Goal: Transaction & Acquisition: Purchase product/service

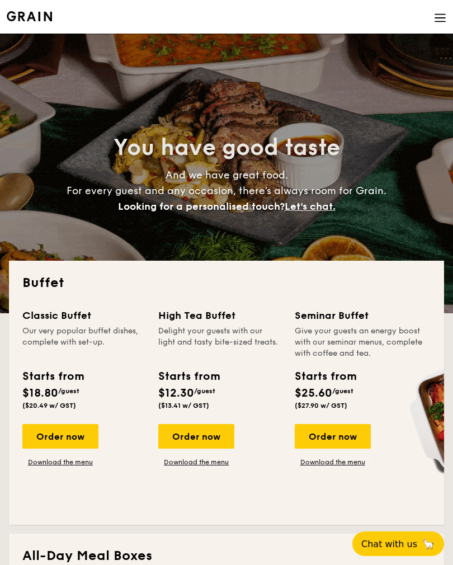
select select
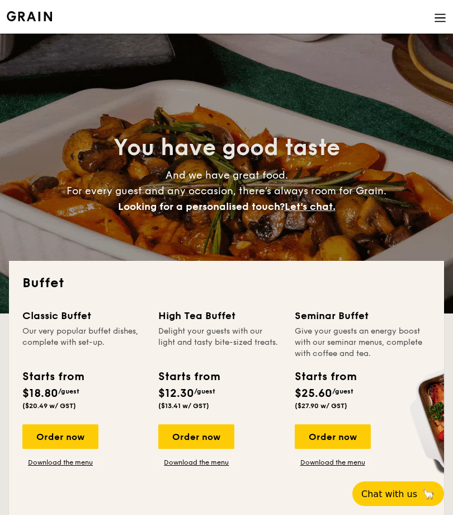
click at [437, 17] on img at bounding box center [440, 18] width 12 height 12
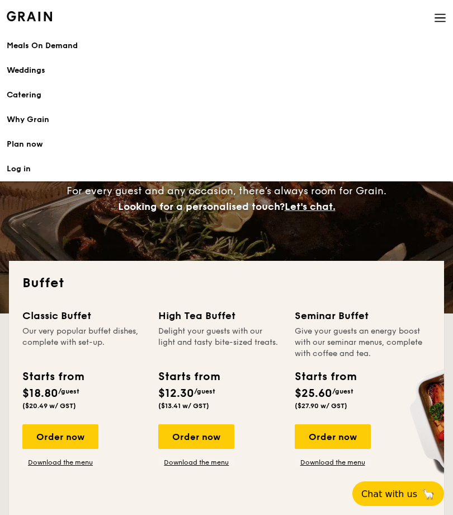
click at [62, 54] on link "Meals On Demand" at bounding box center [227, 46] width 440 height 25
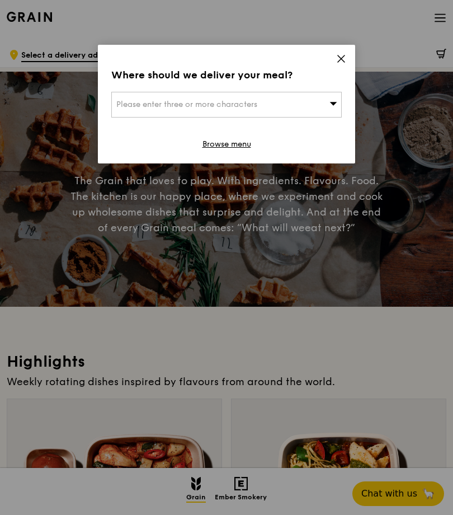
click at [345, 62] on icon at bounding box center [341, 59] width 10 height 10
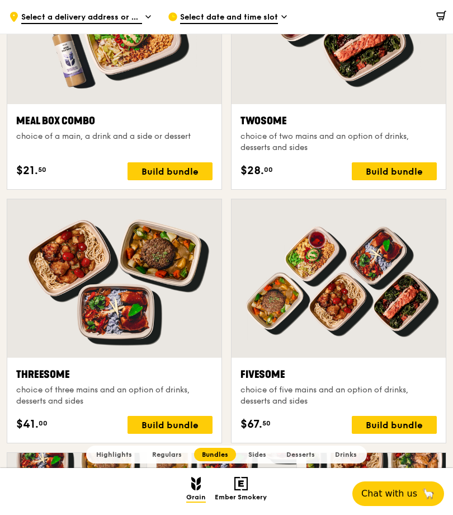
scroll to position [1678, 0]
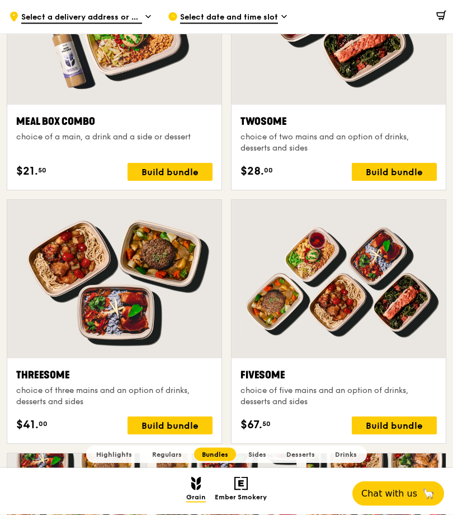
click at [172, 458] on span "Regulars" at bounding box center [167, 455] width 30 height 8
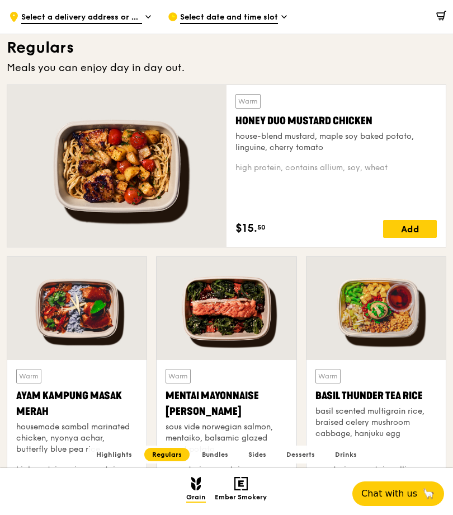
scroll to position [692, 0]
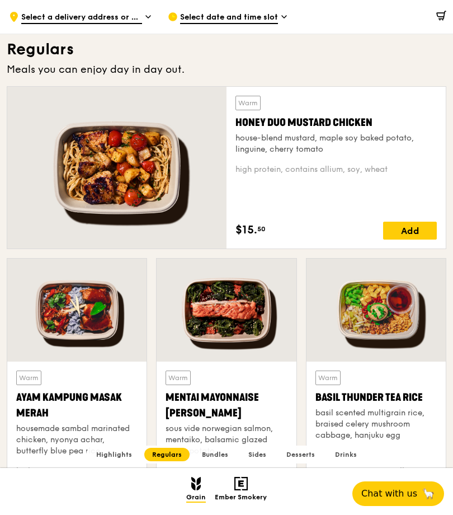
click at [422, 234] on div "Add" at bounding box center [410, 231] width 54 height 18
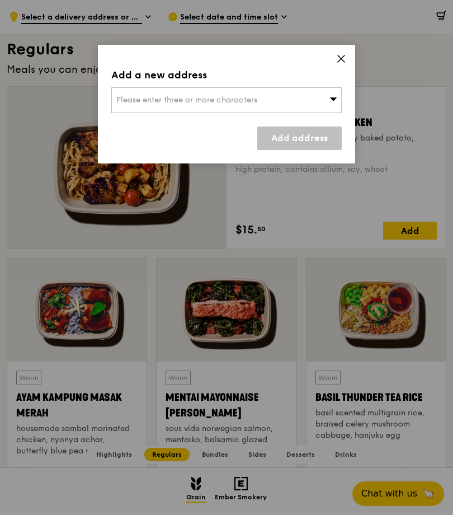
click at [325, 105] on div "Please enter three or more characters" at bounding box center [226, 100] width 231 height 26
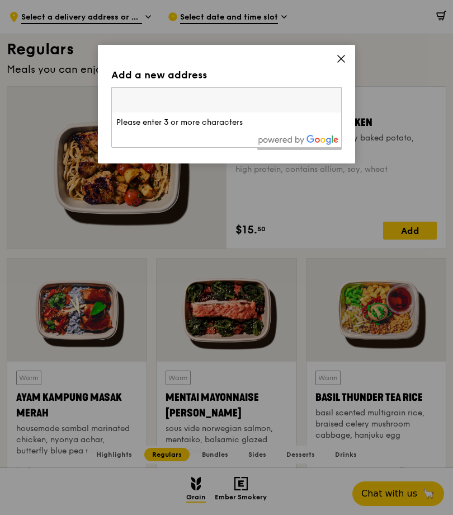
click at [334, 109] on input "search" at bounding box center [226, 100] width 229 height 25
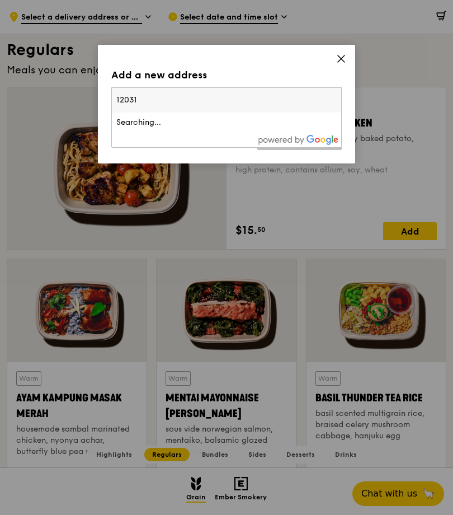
type input "120319"
click at [257, 127] on div "319 Clementi Avenue 4" at bounding box center [199, 122] width 166 height 11
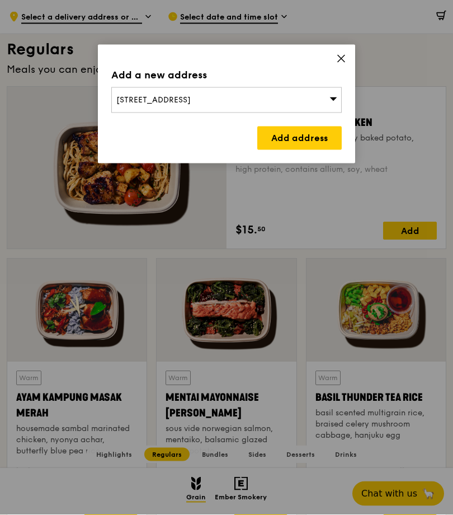
click at [324, 138] on link "Add address" at bounding box center [299, 138] width 85 height 24
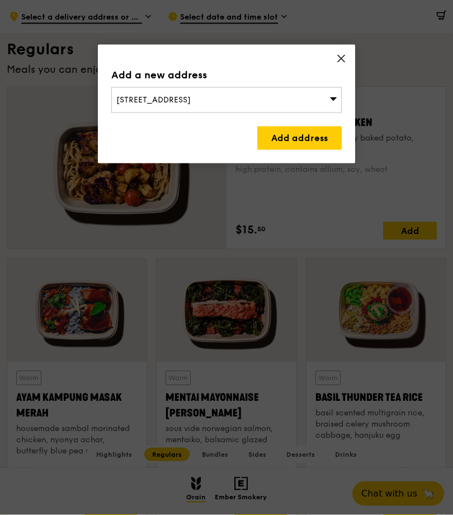
scroll to position [692, 0]
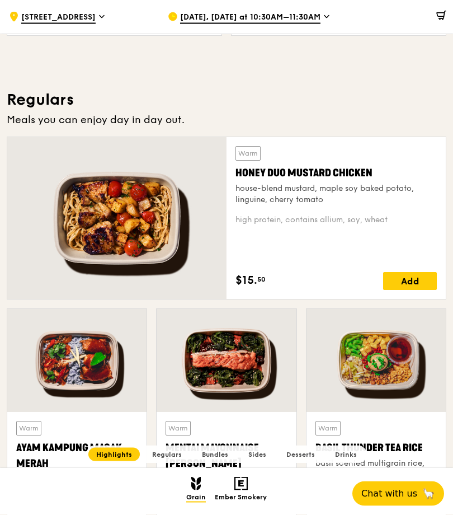
click at [414, 275] on div "Add" at bounding box center [410, 282] width 54 height 18
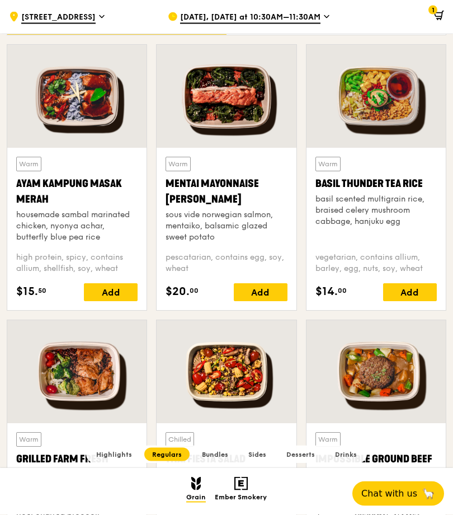
scroll to position [906, 0]
click at [116, 290] on div "Add" at bounding box center [111, 292] width 54 height 18
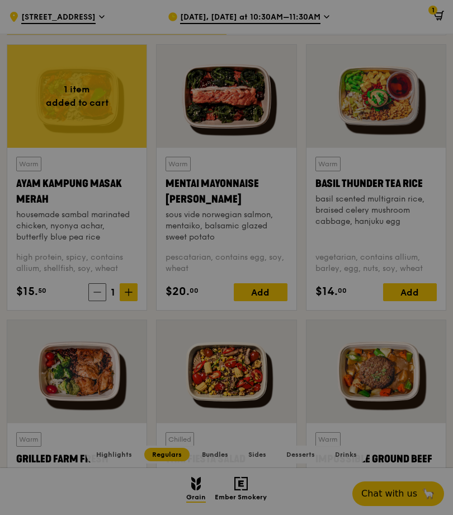
scroll to position [742, 0]
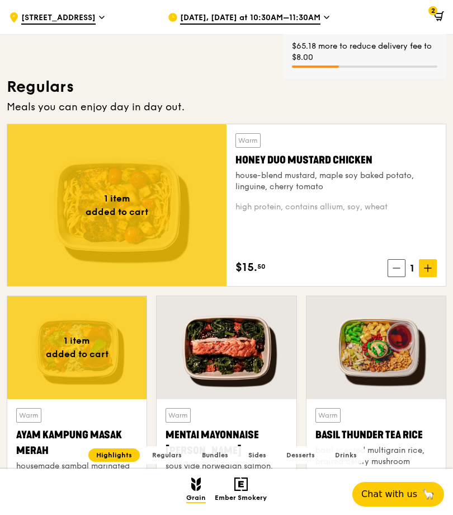
click at [442, 15] on icon at bounding box center [439, 16] width 10 height 10
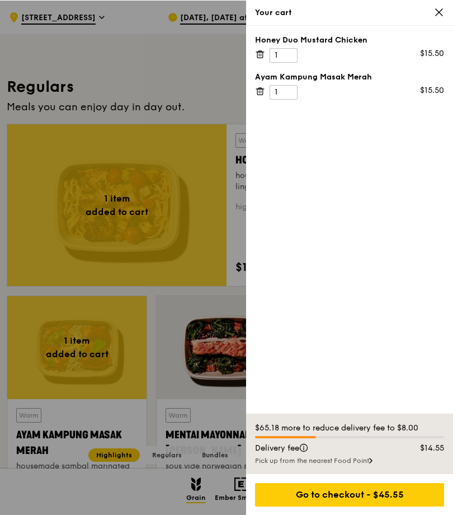
scroll to position [655, 0]
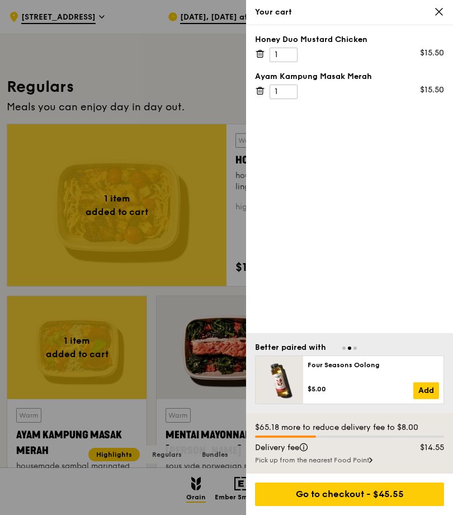
click at [437, 4] on div "Your cart" at bounding box center [349, 12] width 207 height 25
click at [443, 12] on icon at bounding box center [439, 12] width 10 height 10
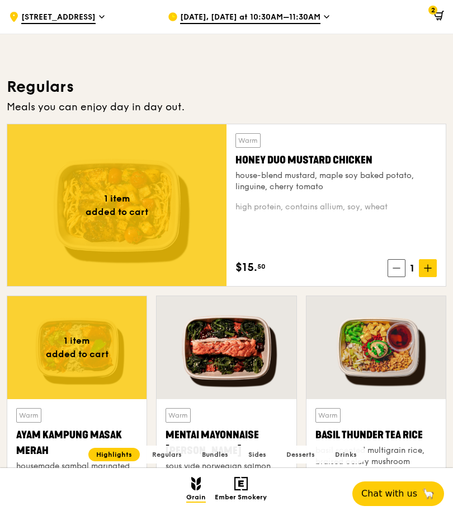
click at [429, 269] on icon at bounding box center [428, 268] width 8 height 8
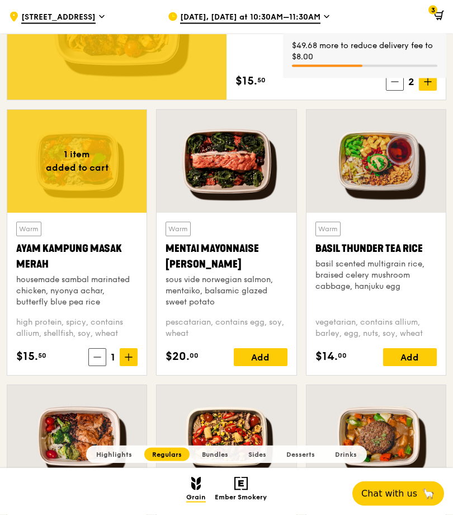
scroll to position [841, 0]
click at [132, 358] on icon at bounding box center [129, 357] width 8 height 8
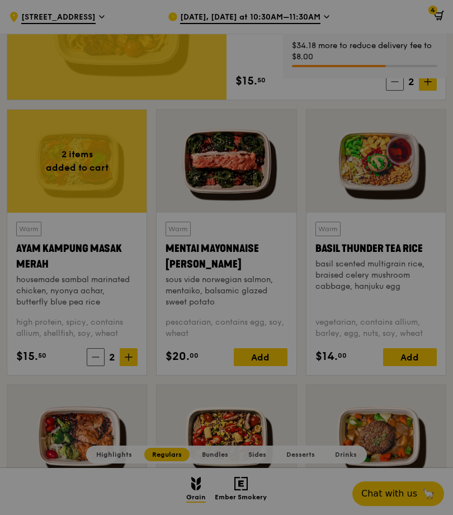
click at [422, 361] on div "Add" at bounding box center [410, 357] width 54 height 18
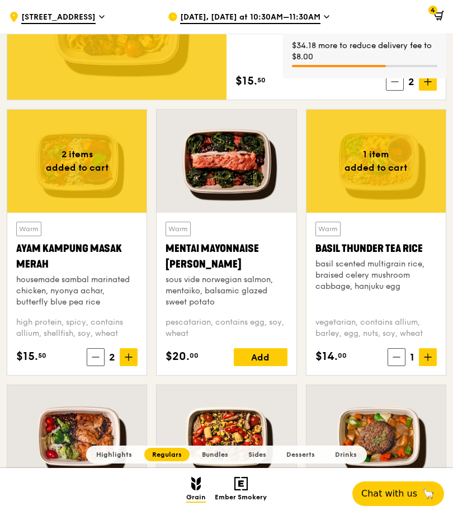
click at [420, 359] on span at bounding box center [428, 357] width 18 height 18
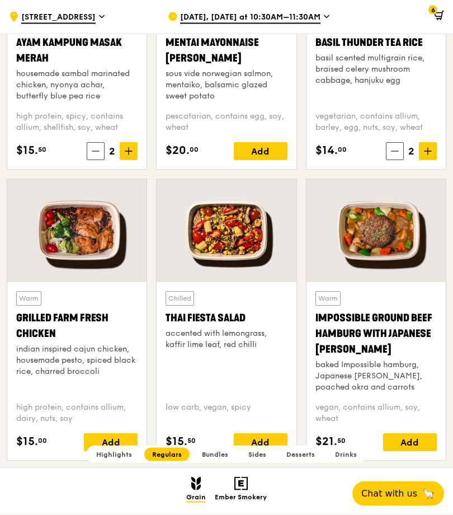
scroll to position [1050, 0]
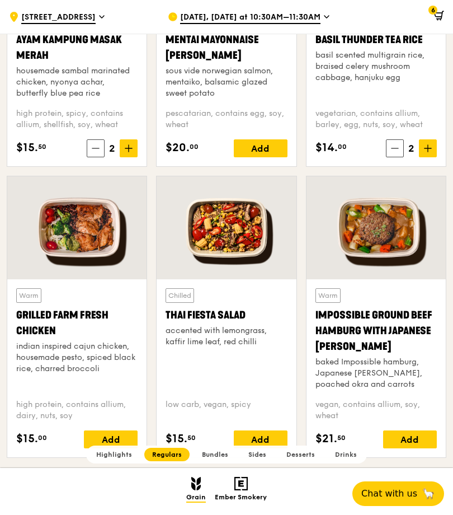
click at [124, 440] on div "Add" at bounding box center [111, 439] width 54 height 18
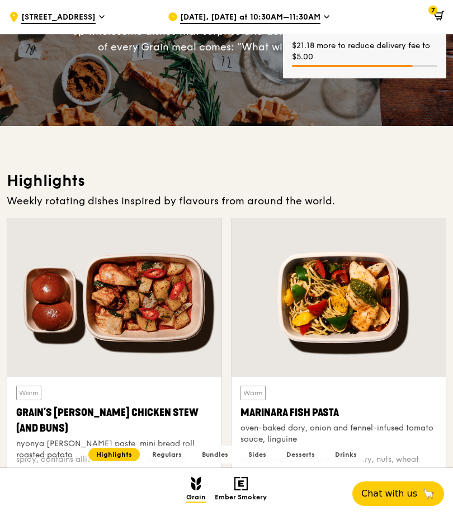
scroll to position [146, 0]
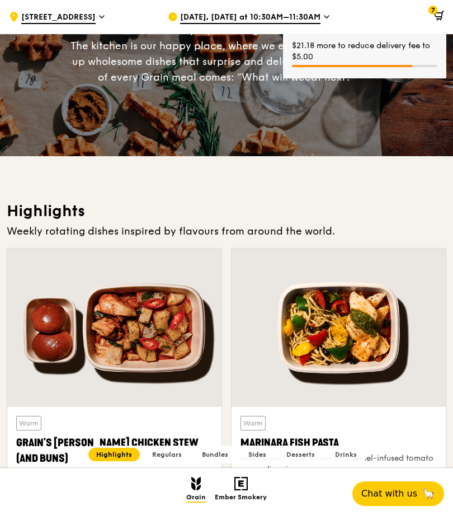
click at [439, 13] on icon at bounding box center [439, 16] width 10 height 10
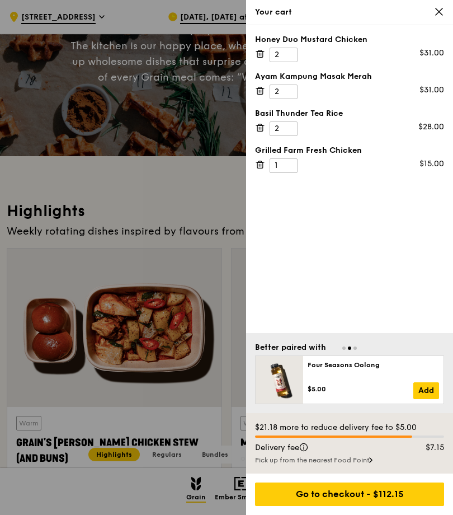
click at [410, 506] on div "Go to checkout - $112.15" at bounding box center [349, 494] width 189 height 24
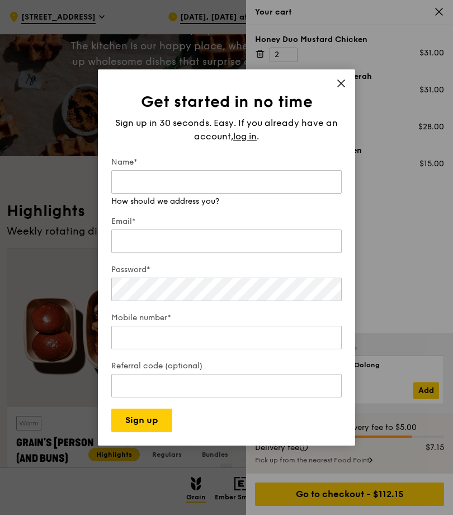
click at [339, 112] on h1 "Get started in no time" at bounding box center [226, 102] width 231 height 20
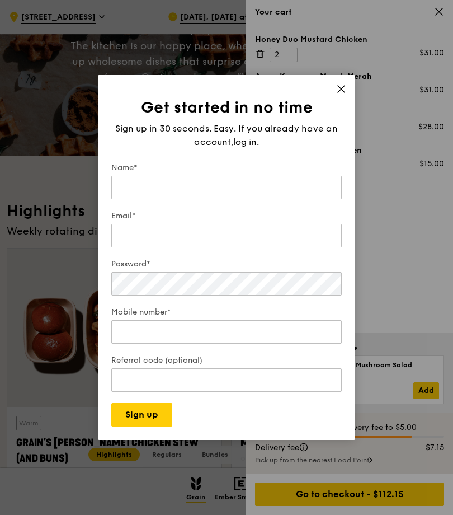
click at [347, 114] on div "Get started in no time Sign up in 30 seconds. Easy. If you already have an acco…" at bounding box center [226, 257] width 257 height 365
click at [346, 115] on div "Get started in no time Sign up in 30 seconds. Easy. If you already have an acco…" at bounding box center [226, 257] width 257 height 365
click at [341, 94] on icon at bounding box center [341, 89] width 10 height 10
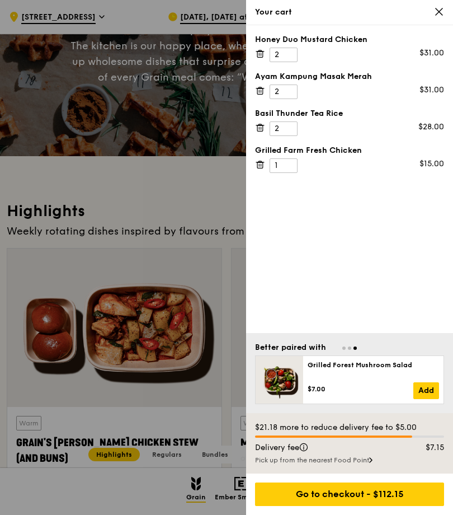
click at [435, 17] on span at bounding box center [439, 12] width 10 height 11
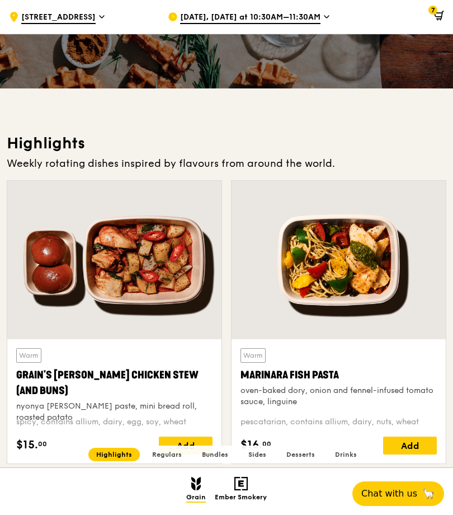
scroll to position [214, 0]
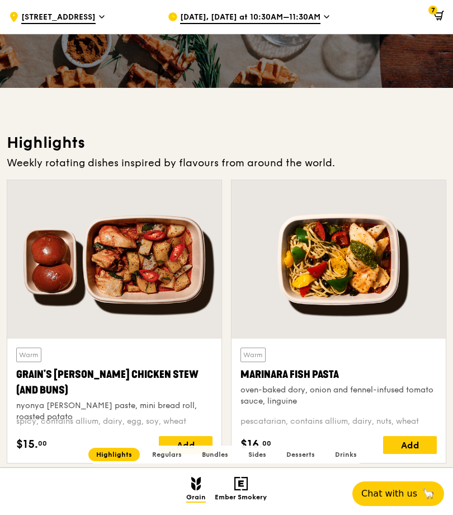
click at [200, 439] on div "Add" at bounding box center [186, 445] width 54 height 18
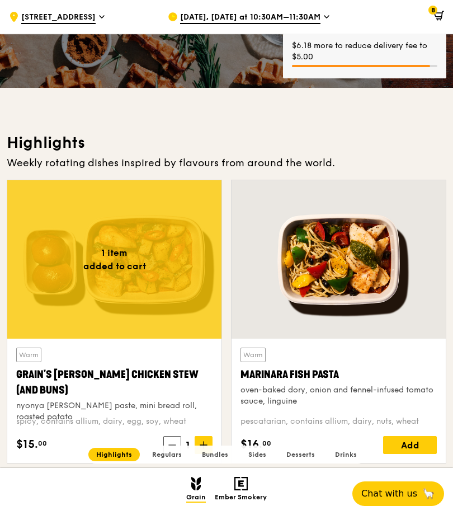
click at [418, 439] on div "Add" at bounding box center [410, 445] width 54 height 18
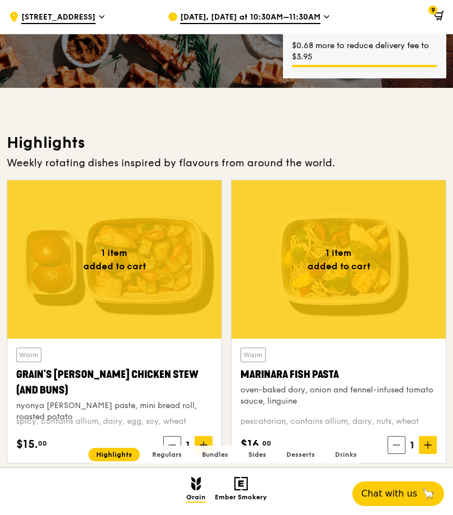
click at [207, 445] on icon at bounding box center [203, 445] width 7 height 0
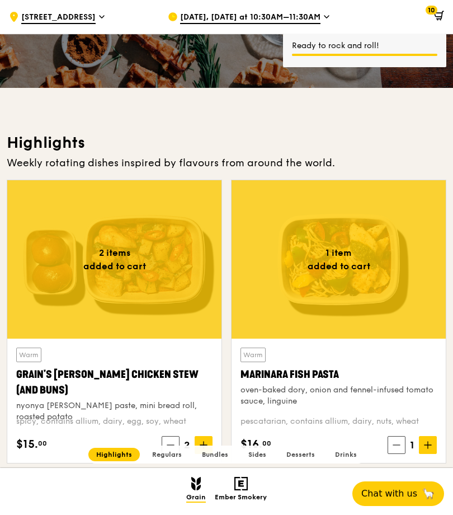
click at [426, 444] on icon at bounding box center [428, 445] width 8 height 8
click at [443, 12] on icon at bounding box center [439, 16] width 10 height 10
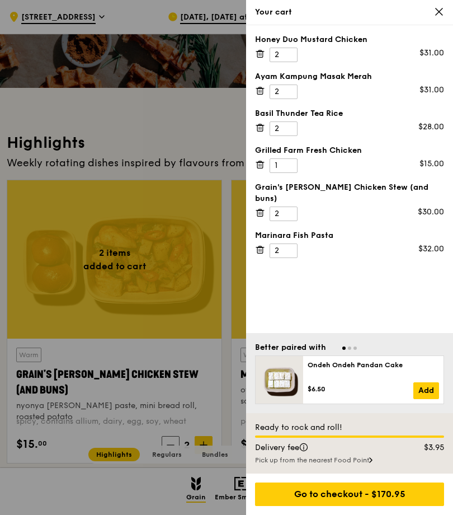
click at [401, 506] on div "Go to checkout - $170.95" at bounding box center [349, 494] width 189 height 24
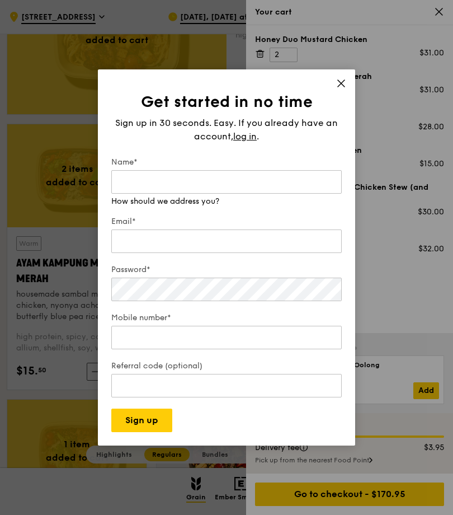
scroll to position [901, 0]
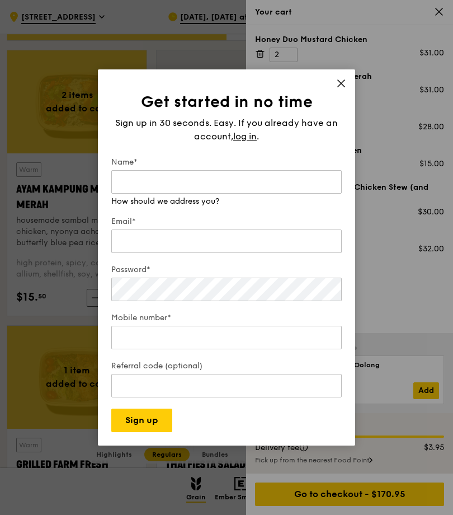
click at [340, 88] on icon at bounding box center [341, 83] width 10 height 10
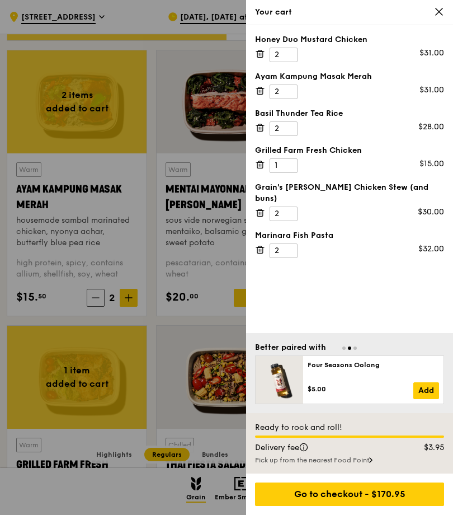
click at [432, 21] on div "Your cart" at bounding box center [349, 12] width 207 height 25
click at [441, 13] on icon at bounding box center [439, 11] width 7 height 7
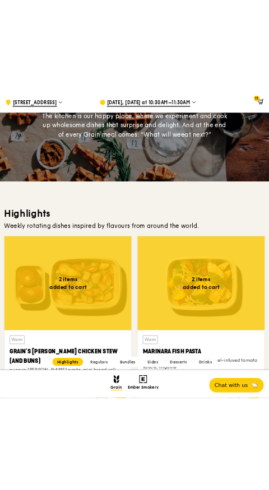
scroll to position [0, 0]
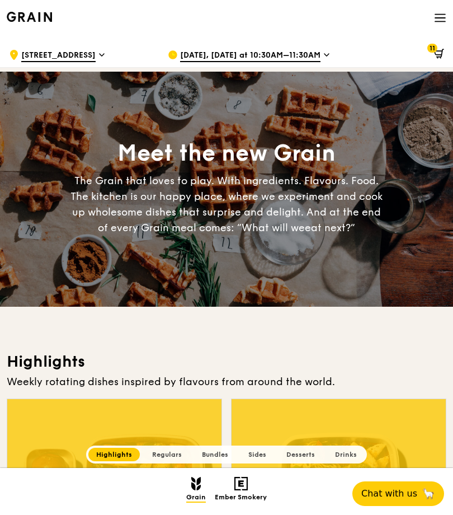
click at [446, 21] on icon at bounding box center [440, 21] width 10 height 0
